Goal: Transaction & Acquisition: Purchase product/service

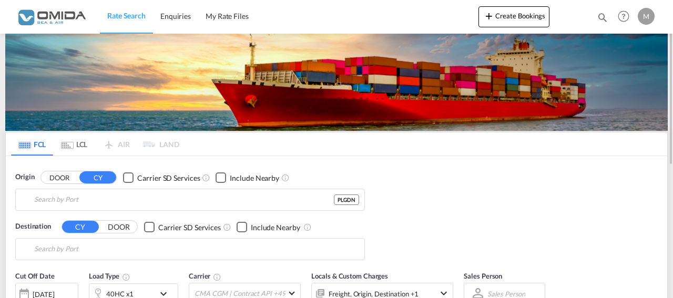
type input "Gdansk, PLGDN"
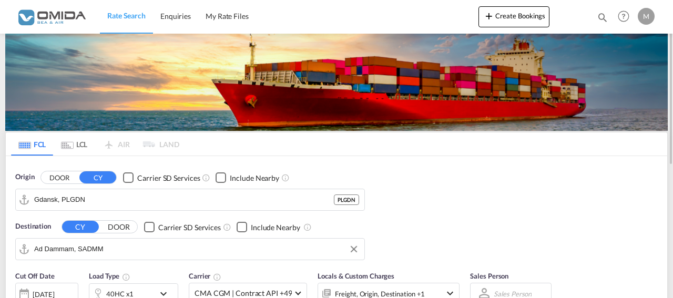
click at [116, 247] on input "Ad Dammam, SADMM" at bounding box center [196, 249] width 325 height 16
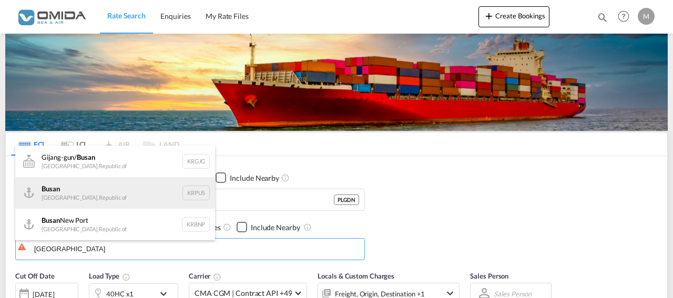
click at [106, 191] on div "Busan Korea, Republic of KRPUS" at bounding box center [115, 193] width 200 height 32
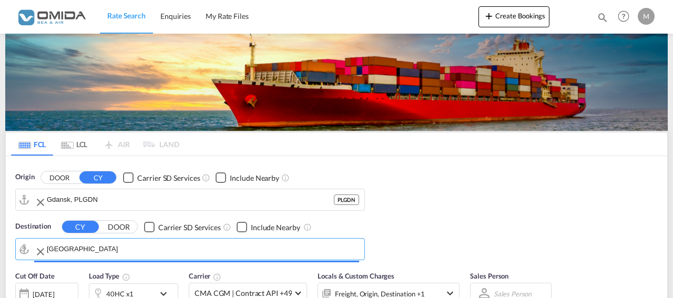
type input "Busan, KRPUS"
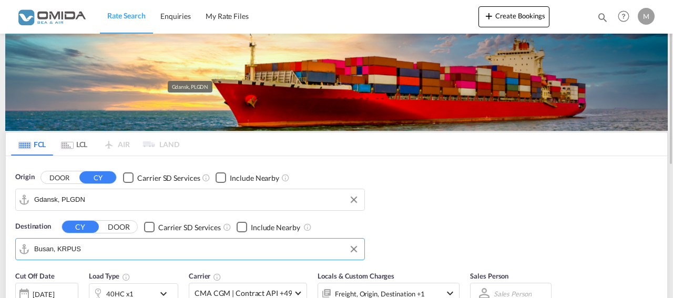
scroll to position [161, 0]
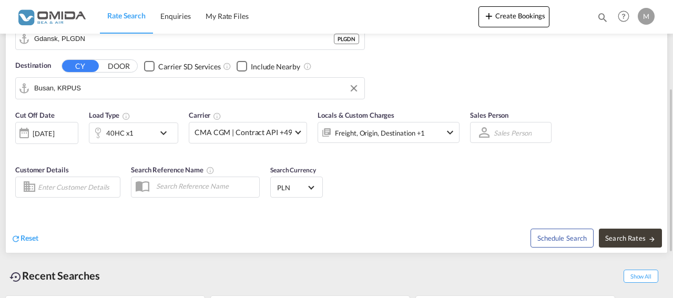
click at [145, 132] on div "40HC x1" at bounding box center [121, 133] width 65 height 21
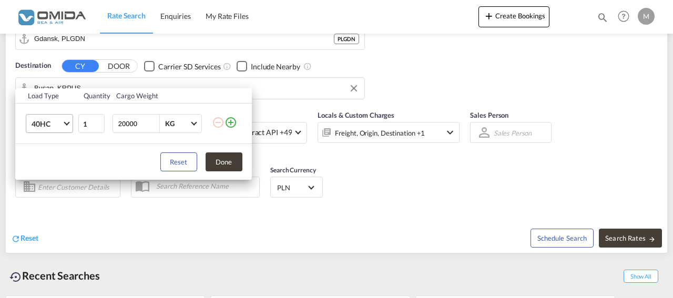
click at [68, 124] on span "Choose: \a40HC" at bounding box center [67, 123] width 6 height 6
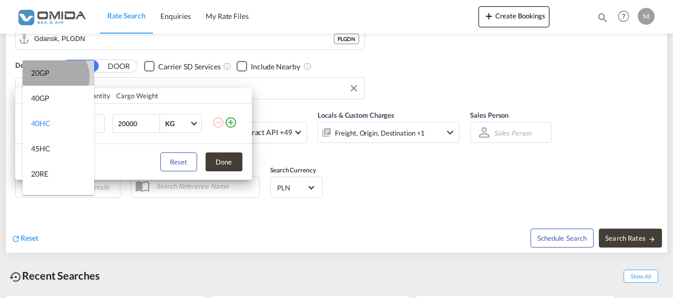
click at [54, 77] on md-option "20GP" at bounding box center [59, 72] width 72 height 25
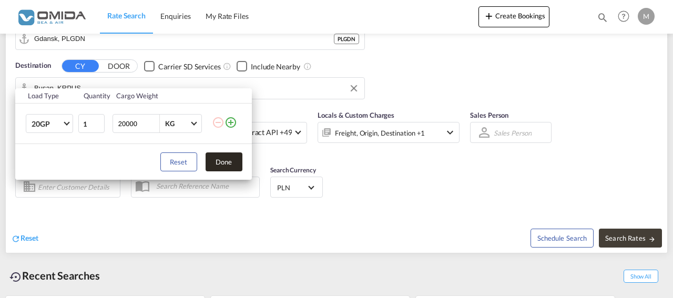
click at [225, 158] on button "Done" at bounding box center [224, 162] width 37 height 19
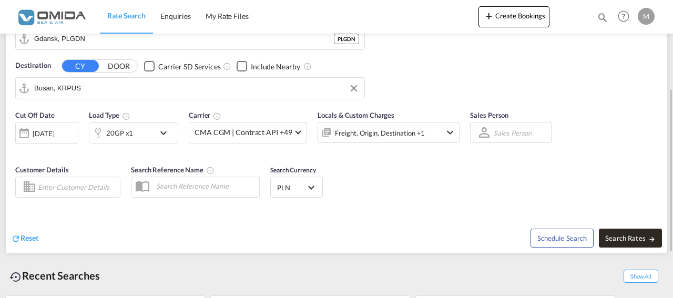
click at [641, 236] on span "Search Rates" at bounding box center [630, 238] width 50 height 8
type input "PLGDN to KRPUS / [DATE]"
